Goal: Feedback & Contribution: Leave review/rating

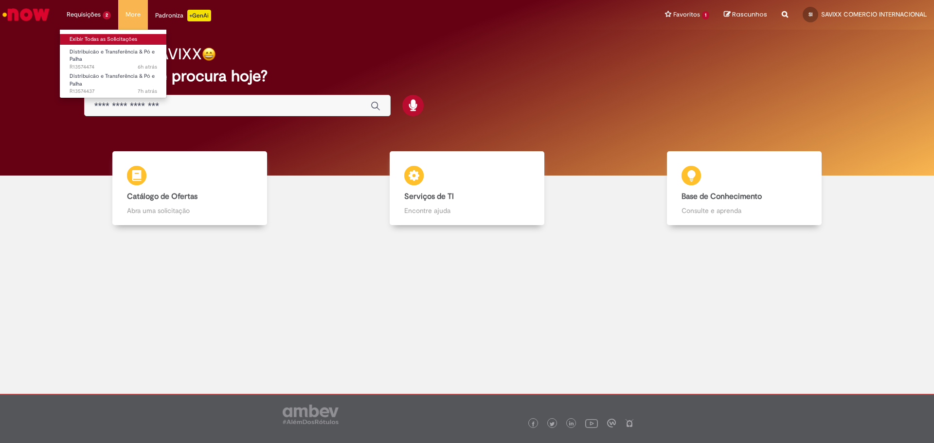
click at [105, 39] on link "Exibir Todas as Solicitações" at bounding box center [113, 39] width 107 height 11
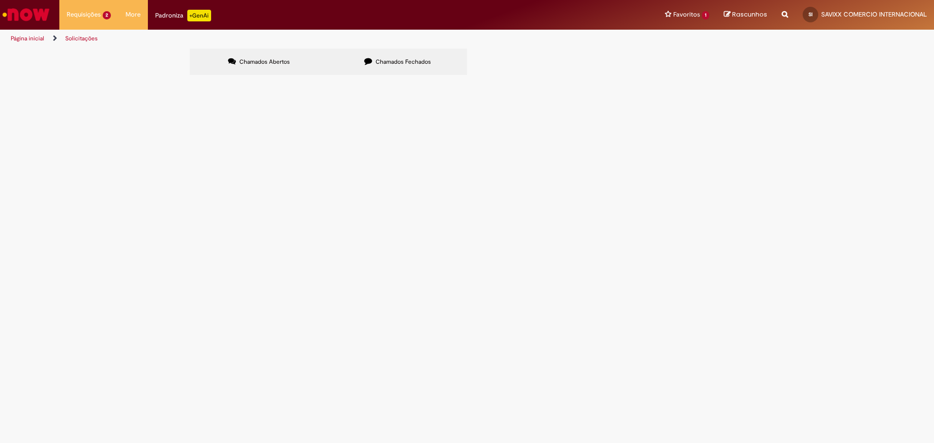
click at [0, 0] on span "Em Validação" at bounding box center [0, 0] width 0 height 0
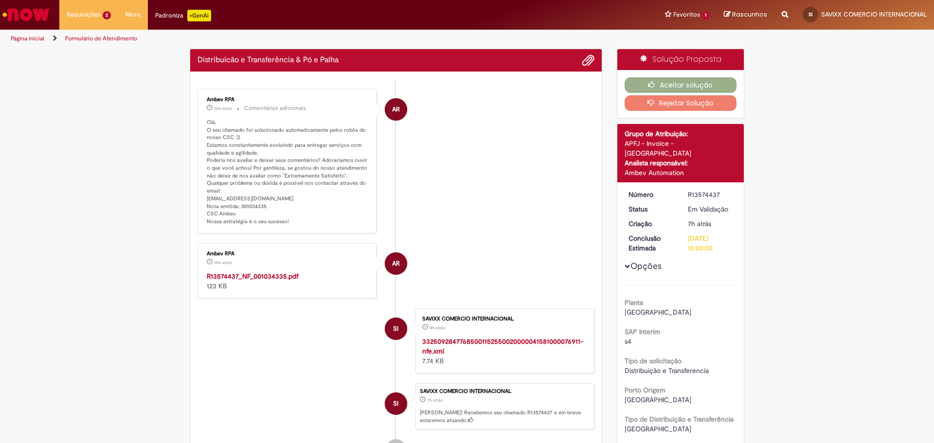
click at [699, 190] on div "R13574437" at bounding box center [710, 195] width 45 height 10
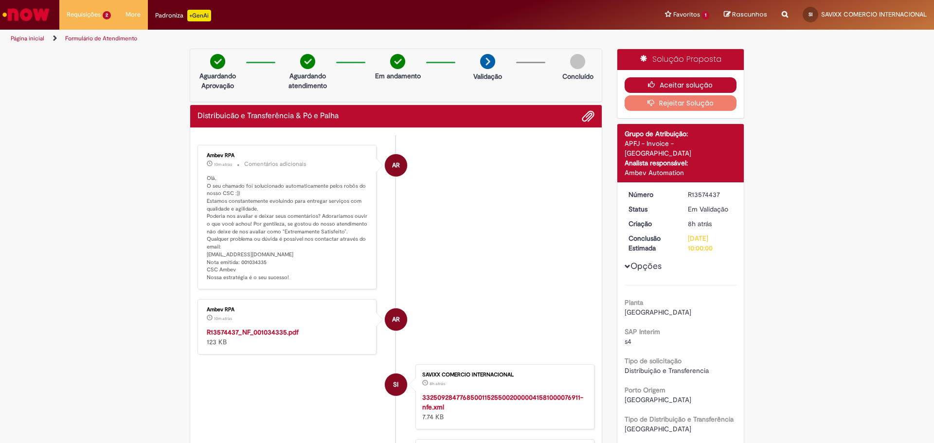
click at [648, 83] on icon "button" at bounding box center [654, 84] width 12 height 7
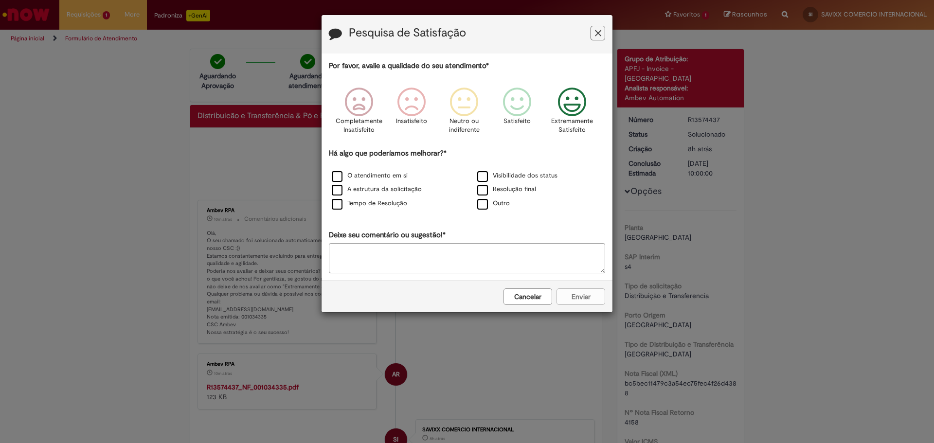
click at [576, 127] on p "Extremamente Satisfeito" at bounding box center [572, 126] width 42 height 18
click at [383, 178] on label "O atendimento em si" at bounding box center [370, 175] width 76 height 9
click at [600, 303] on button "Enviar" at bounding box center [580, 296] width 49 height 17
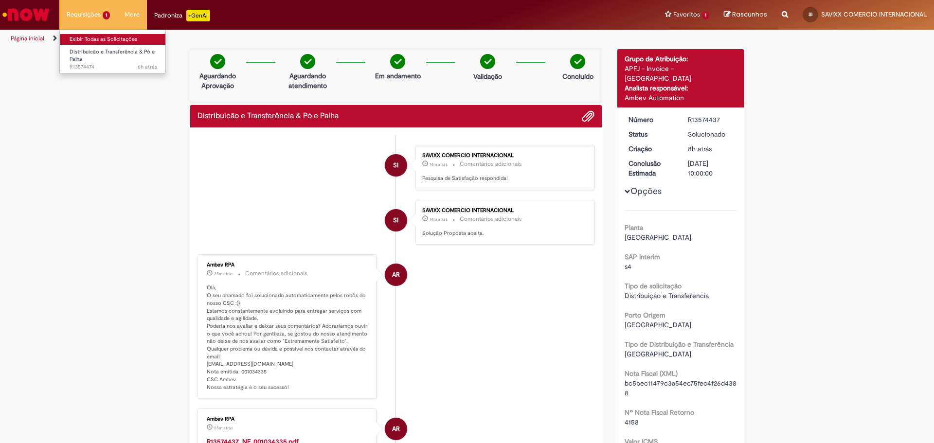
click at [91, 39] on link "Exibir Todas as Solicitações" at bounding box center [113, 39] width 107 height 11
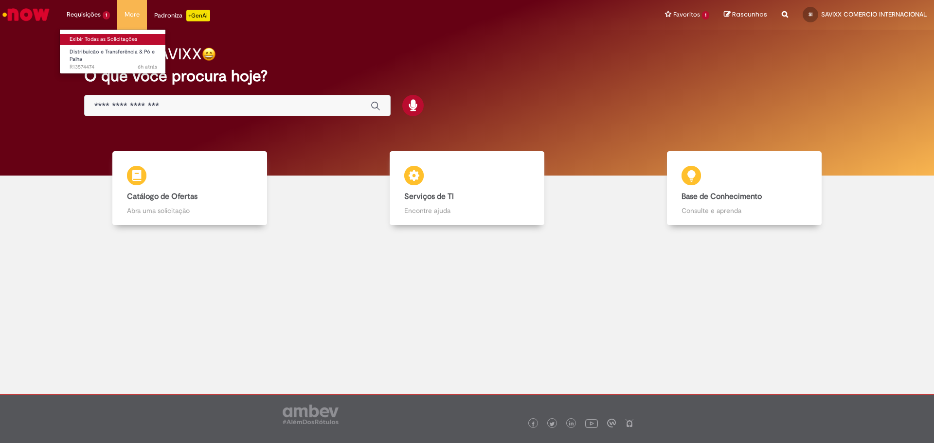
click at [118, 39] on link "Exibir Todas as Solicitações" at bounding box center [113, 39] width 107 height 11
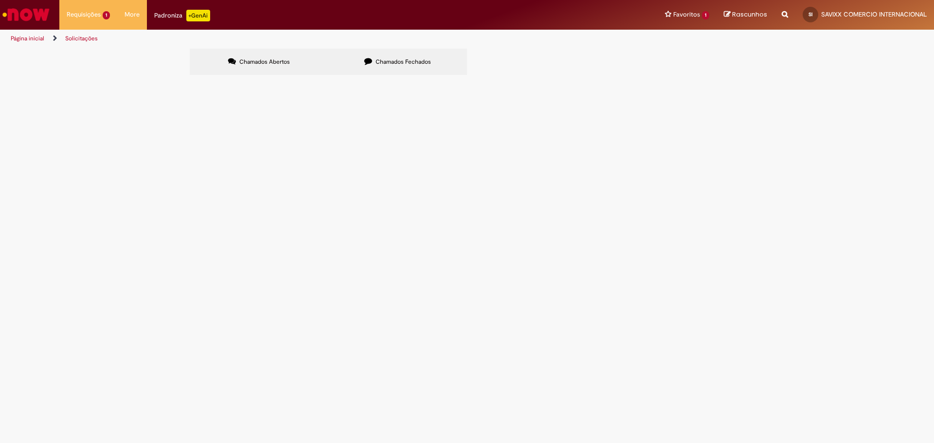
click at [655, 250] on main "Solicitações Chamados Abertos Chamados Fechados Itens solicitados Exportar como…" at bounding box center [467, 245] width 934 height 395
click at [0, 0] on span "Em Tratamento" at bounding box center [0, 0] width 0 height 0
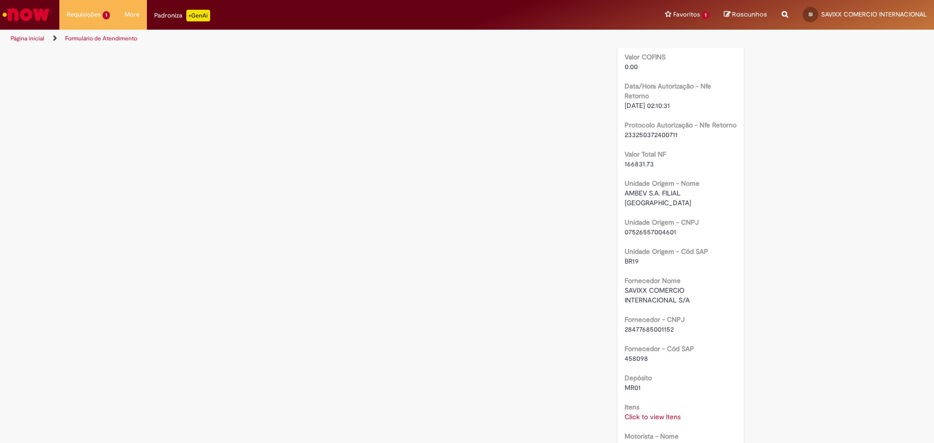
scroll to position [651, 0]
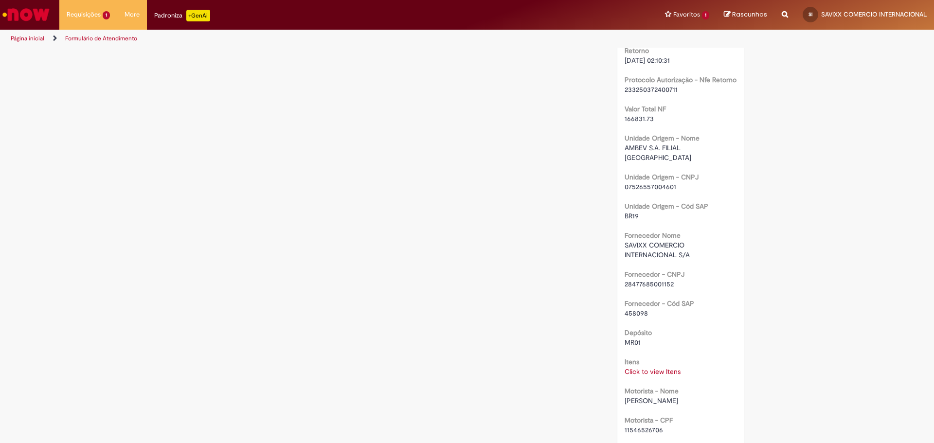
click at [870, 255] on div "Verificar Código de Barras Aguardando Aprovação Aguardando atendimento Em Atend…" at bounding box center [467, 237] width 934 height 1678
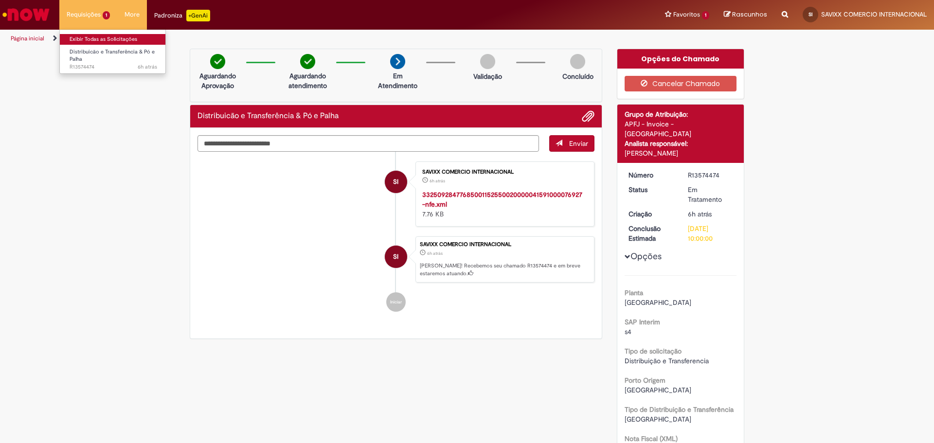
click at [108, 35] on link "Exibir Todas as Solicitações" at bounding box center [113, 39] width 107 height 11
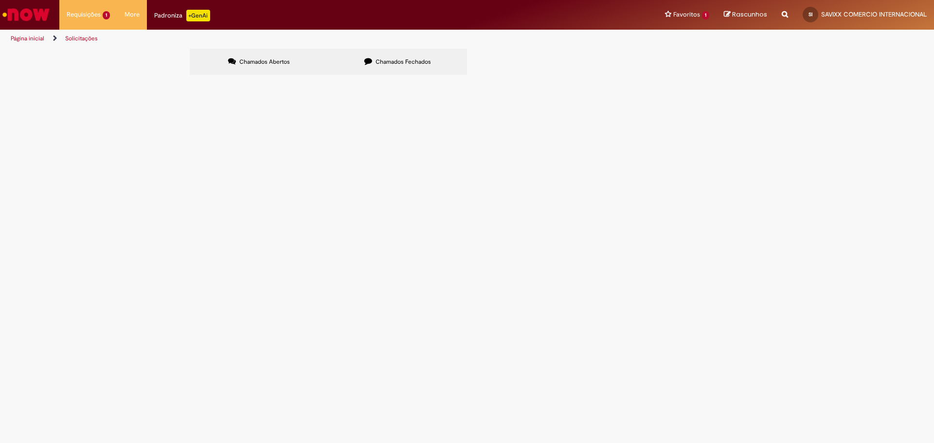
drag, startPoint x: 680, startPoint y: 140, endPoint x: 536, endPoint y: 74, distance: 157.6
click at [537, 49] on div "Chamados Abertos Chamados Fechados Itens solicitados Exportar como PDF Exportar…" at bounding box center [467, 49] width 554 height 0
click at [0, 0] on span "Distribuicão e Transferência & Pó e Palha" at bounding box center [0, 0] width 0 height 0
click at [0, 0] on span "Em Validação" at bounding box center [0, 0] width 0 height 0
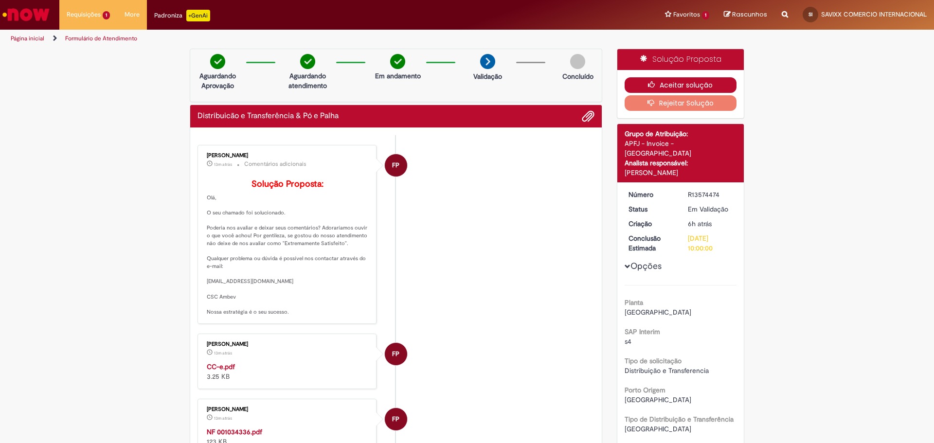
click at [700, 80] on button "Aceitar solução" at bounding box center [680, 85] width 112 height 16
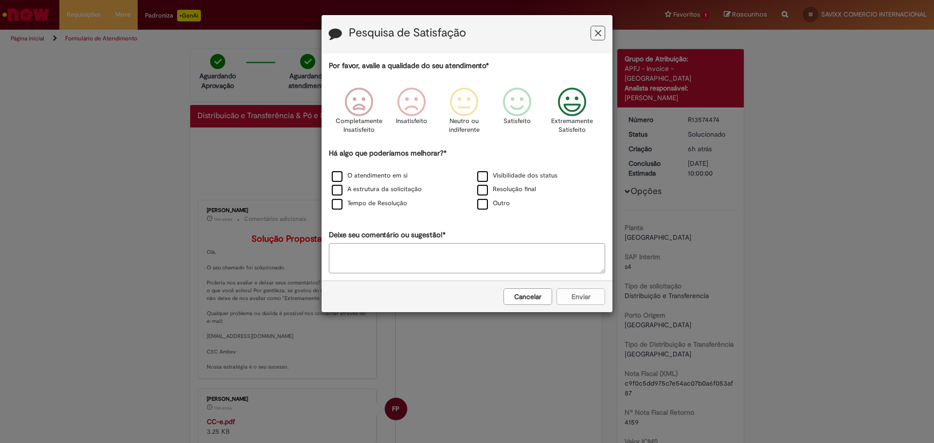
click at [565, 107] on icon "Feedback" at bounding box center [572, 102] width 36 height 29
drag, startPoint x: 523, startPoint y: 113, endPoint x: 547, endPoint y: 108, distance: 23.8
click at [524, 113] on icon "Feedback" at bounding box center [519, 102] width 36 height 29
click at [558, 104] on icon "Feedback" at bounding box center [572, 102] width 36 height 29
click at [371, 179] on label "O atendimento em si" at bounding box center [370, 175] width 76 height 9
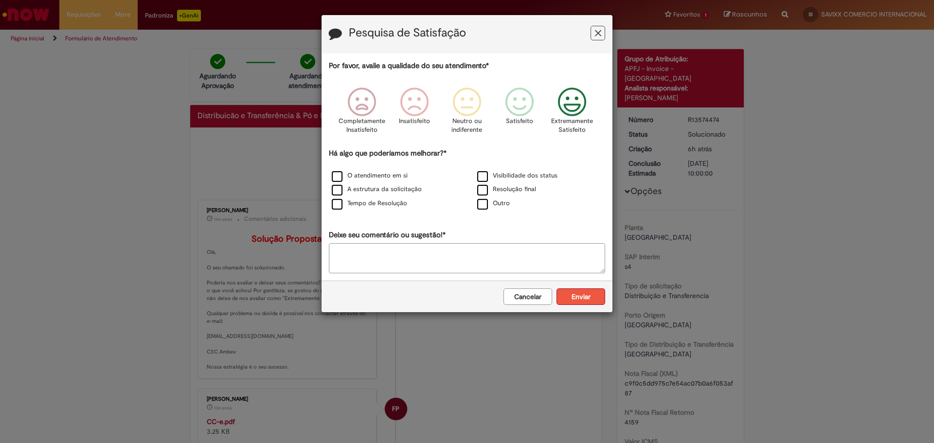
click at [594, 298] on button "Enviar" at bounding box center [580, 296] width 49 height 17
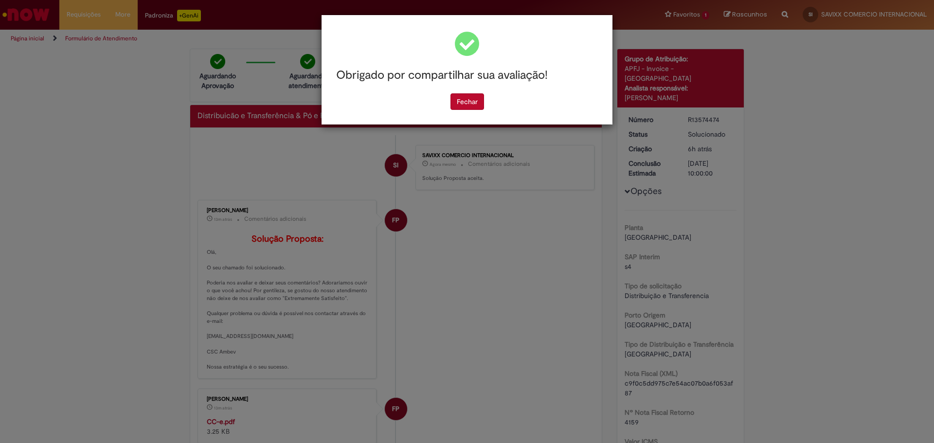
click at [480, 116] on div "Obrigado por compartilhar sua avaliação! [GEOGRAPHIC_DATA]" at bounding box center [466, 69] width 291 height 109
click at [476, 108] on button "Fechar" at bounding box center [467, 101] width 34 height 17
